Goal: Find contact information: Obtain details needed to contact an individual or organization

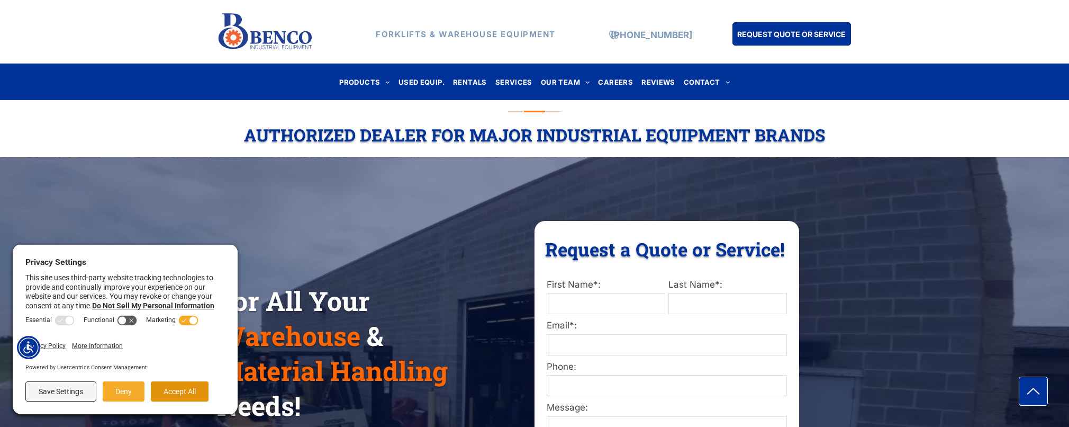
click at [175, 392] on button "Accept All" at bounding box center [180, 391] width 58 height 20
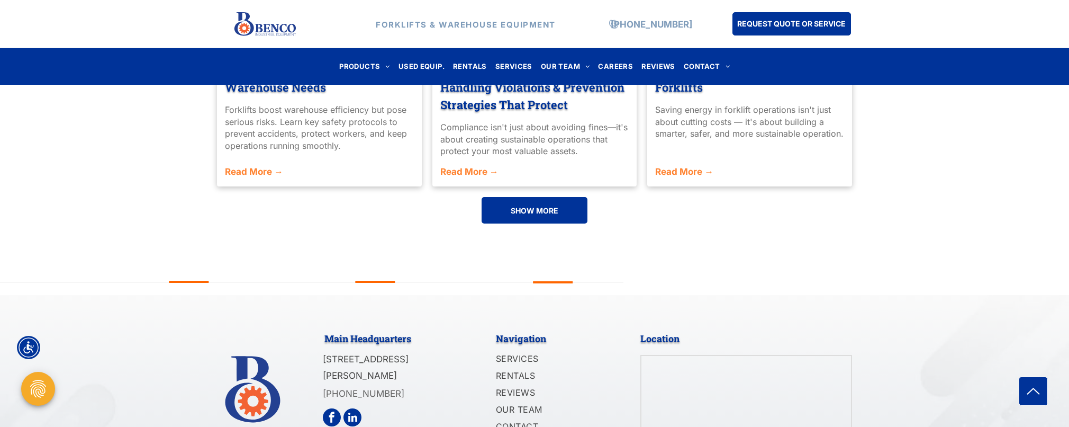
scroll to position [2576, 0]
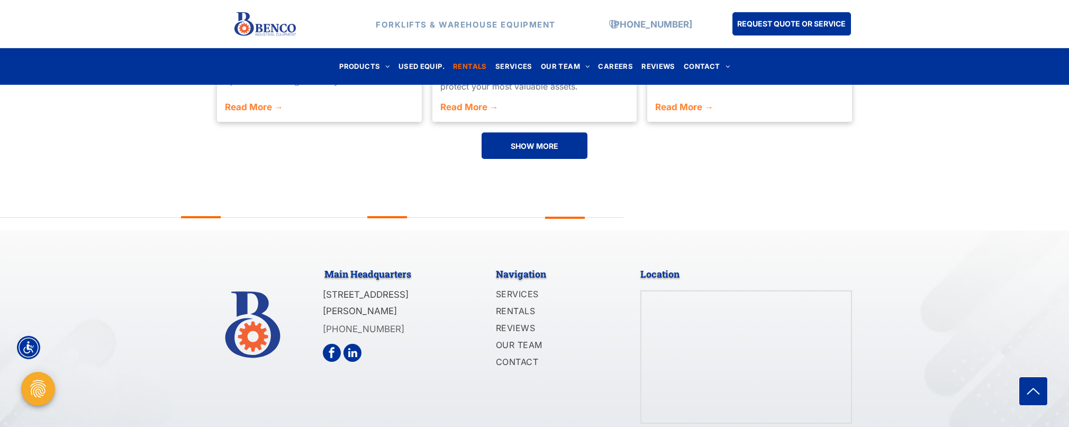
click at [472, 65] on span "RENTALS" at bounding box center [470, 66] width 34 height 14
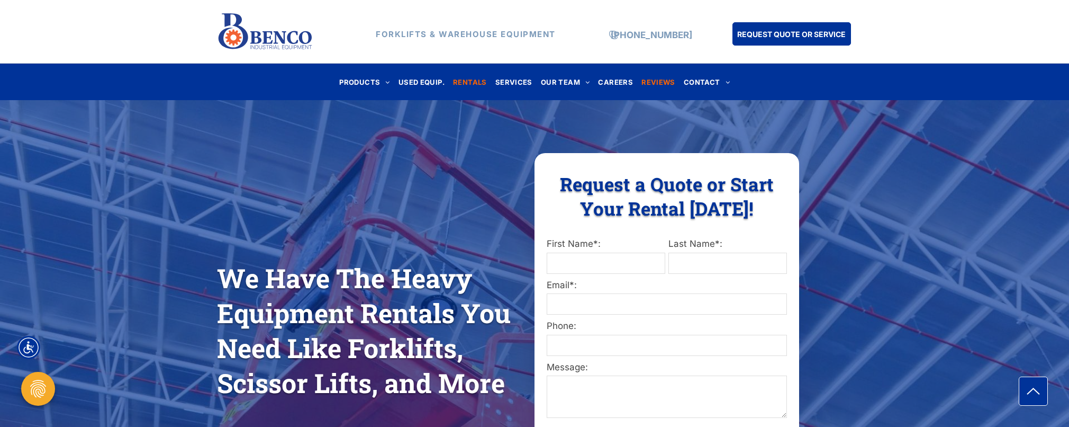
click at [658, 79] on span "REVIEWS" at bounding box center [658, 82] width 34 height 14
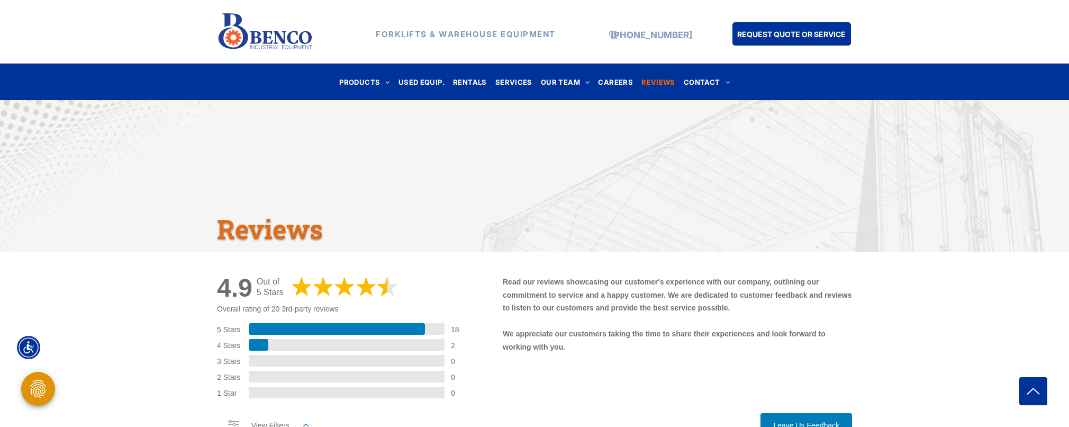
click at [43, 391] on icon "Open Privacy Settings" at bounding box center [38, 388] width 21 height 21
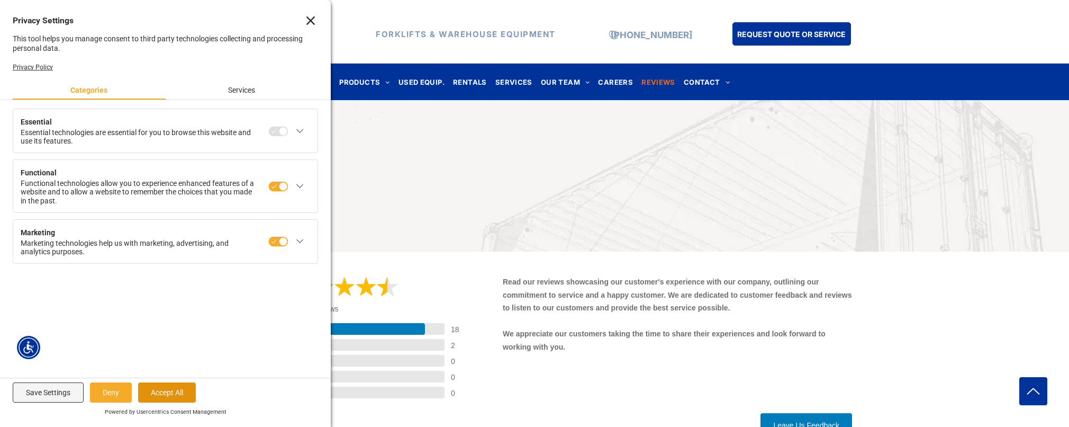
click at [187, 391] on button "Accept All" at bounding box center [167, 392] width 58 height 20
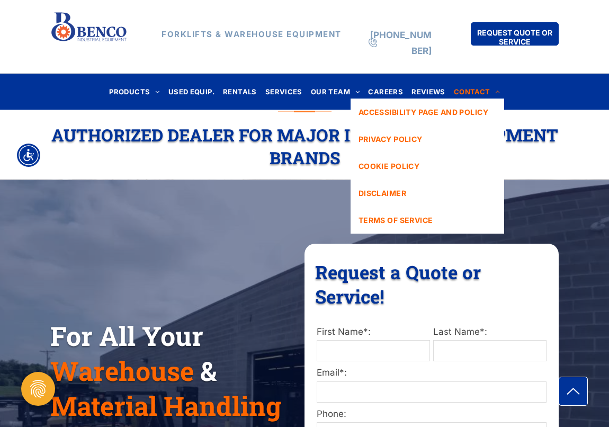
click at [468, 86] on span "CONTACT" at bounding box center [477, 91] width 46 height 14
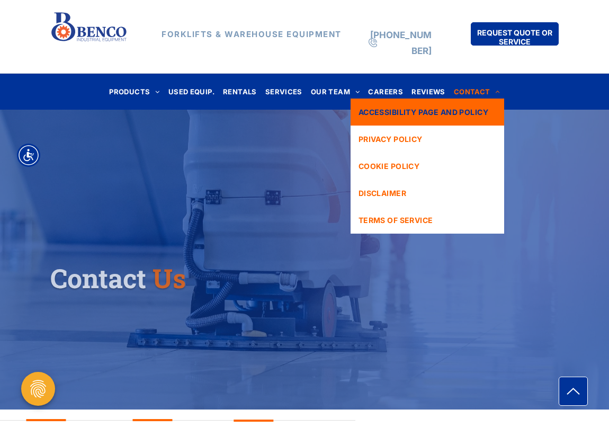
click at [444, 108] on span "ACCESSIBILITY PAGE AND POLICY" at bounding box center [423, 111] width 130 height 11
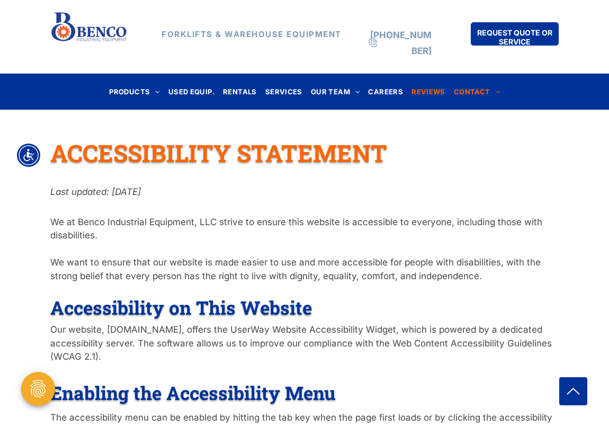
click at [421, 94] on span "REVIEWS" at bounding box center [428, 91] width 34 height 14
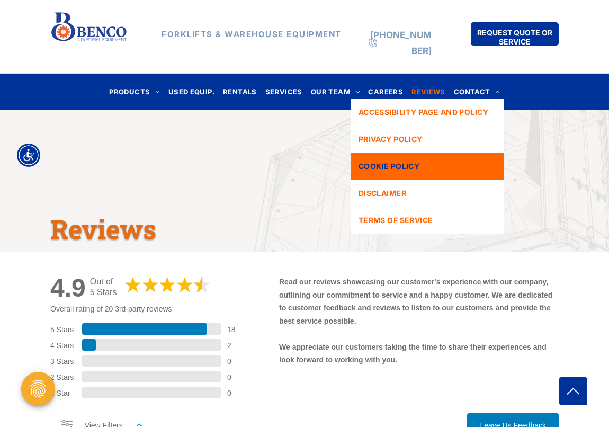
click at [431, 169] on link "COOKIE POLICY" at bounding box center [426, 165] width 153 height 27
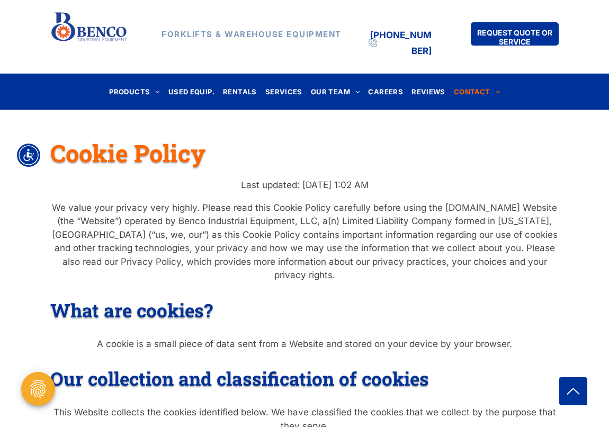
click at [405, 34] on strong "[PHONE_NUMBER]" at bounding box center [400, 43] width 61 height 27
click at [32, 392] on icon "Open Privacy Settings" at bounding box center [38, 388] width 21 height 21
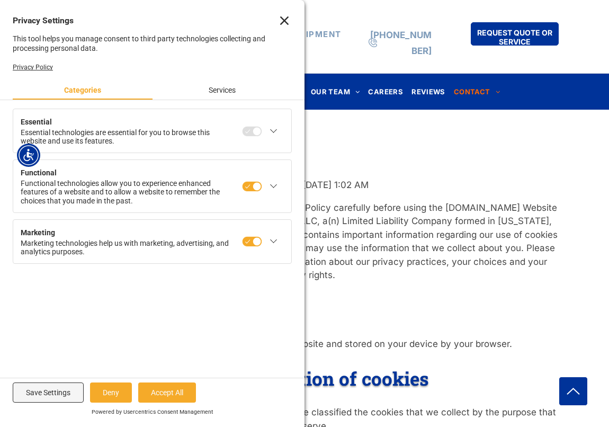
click at [283, 18] on icon "Close" at bounding box center [284, 20] width 8 height 8
